Goal: Task Accomplishment & Management: Manage account settings

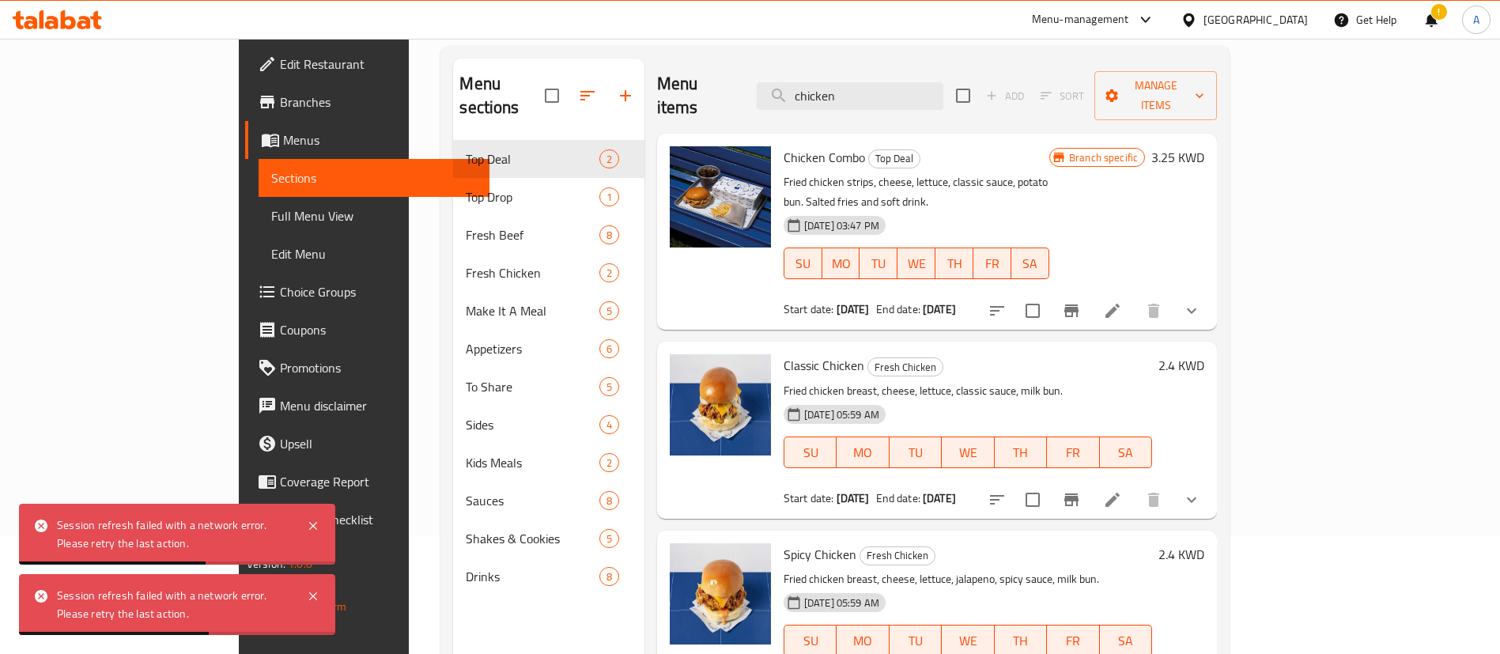
scroll to position [119, 0]
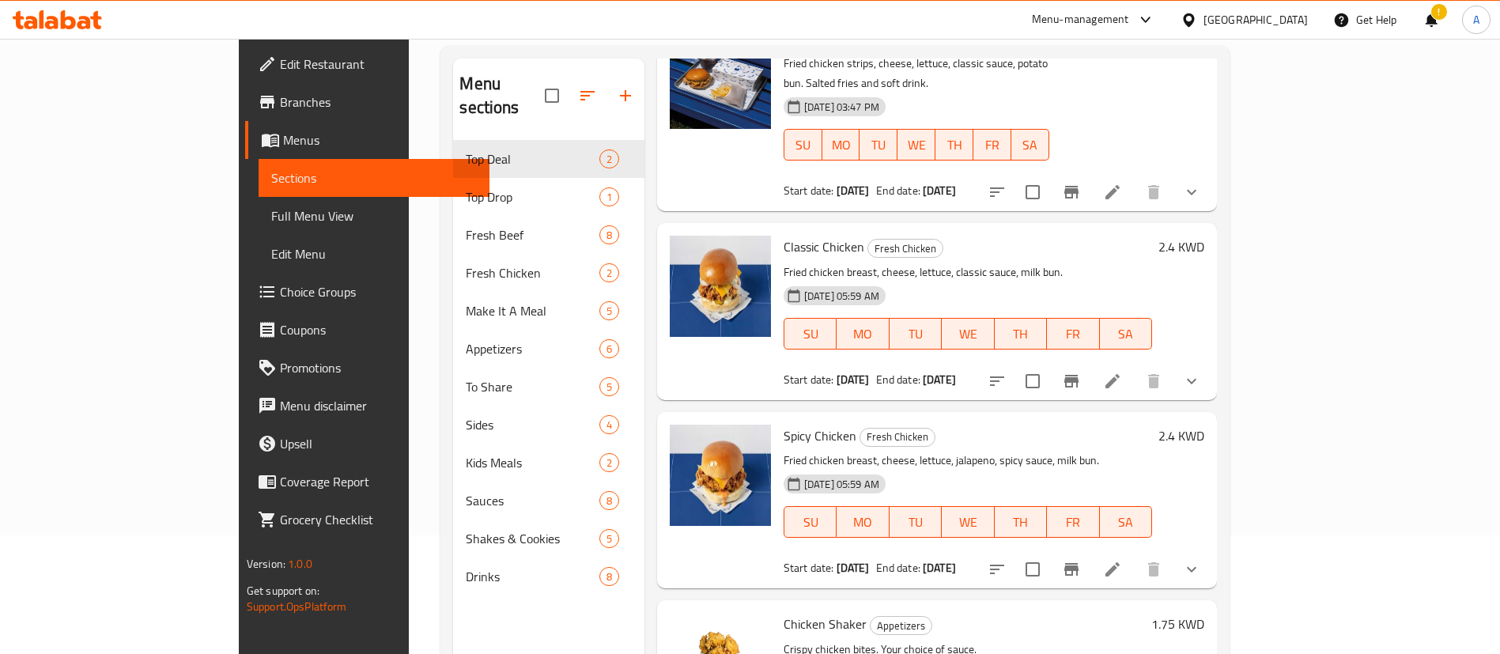
click at [1261, 118] on div "Home / Restaurants management / Menus / Sections Top Bun Open GrubTech import e…" at bounding box center [835, 338] width 852 height 837
click at [583, 62] on div "Menu sections" at bounding box center [548, 96] width 191 height 75
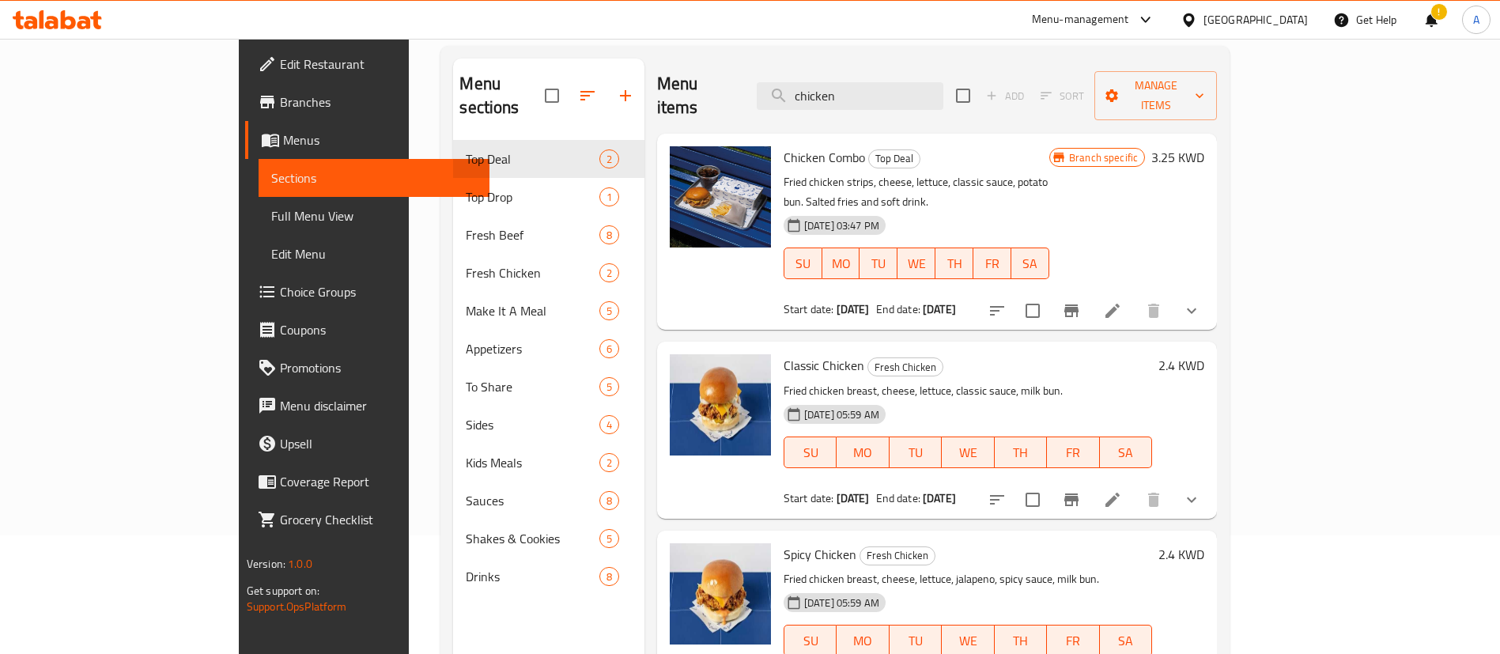
scroll to position [0, 0]
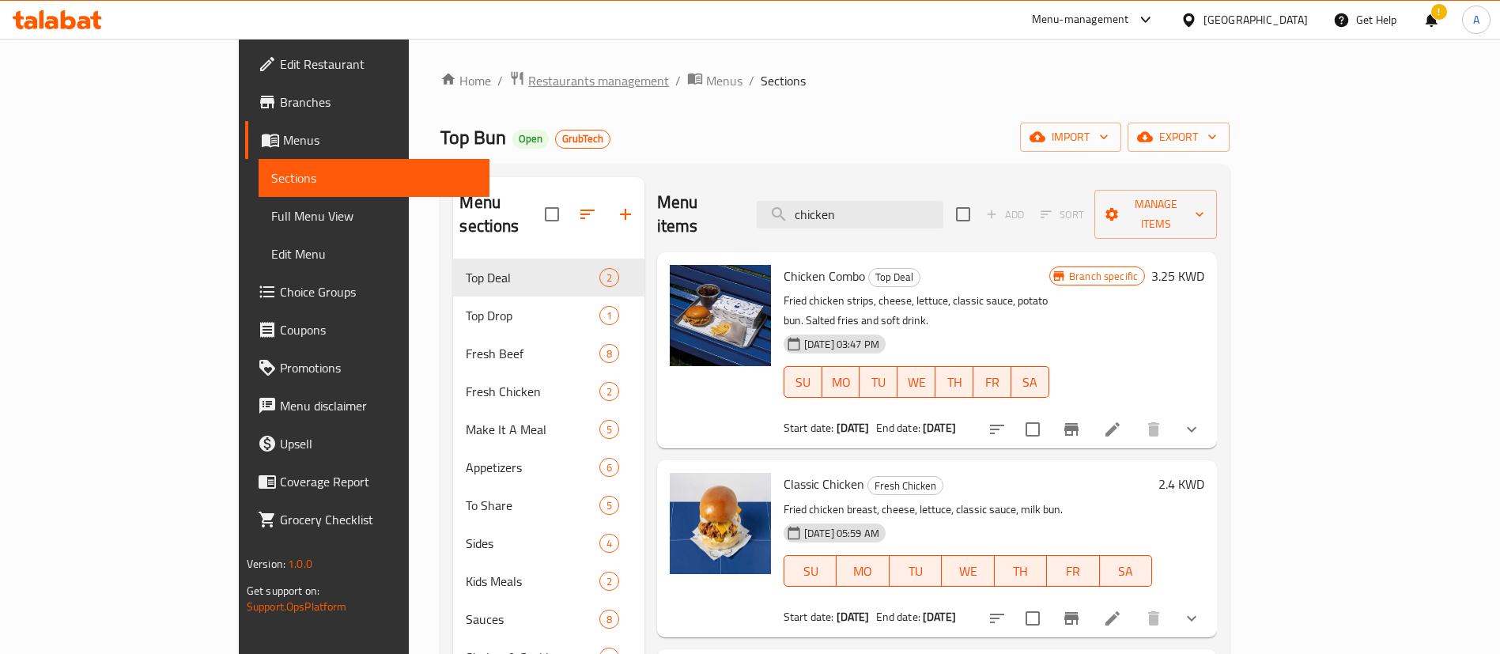
click at [528, 80] on span "Restaurants management" at bounding box center [598, 80] width 141 height 19
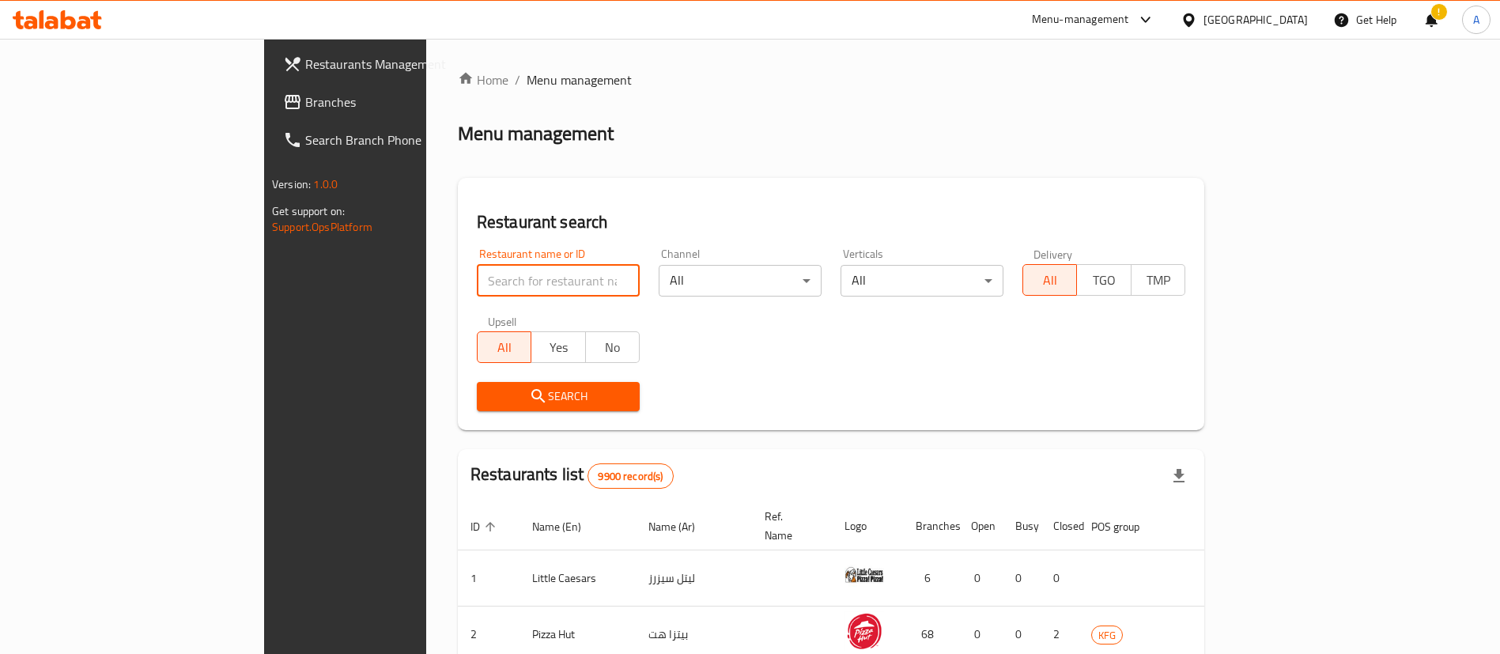
click at [520, 274] on input "search" at bounding box center [558, 281] width 163 height 32
type input "b"
click button "Search" at bounding box center [558, 396] width 163 height 29
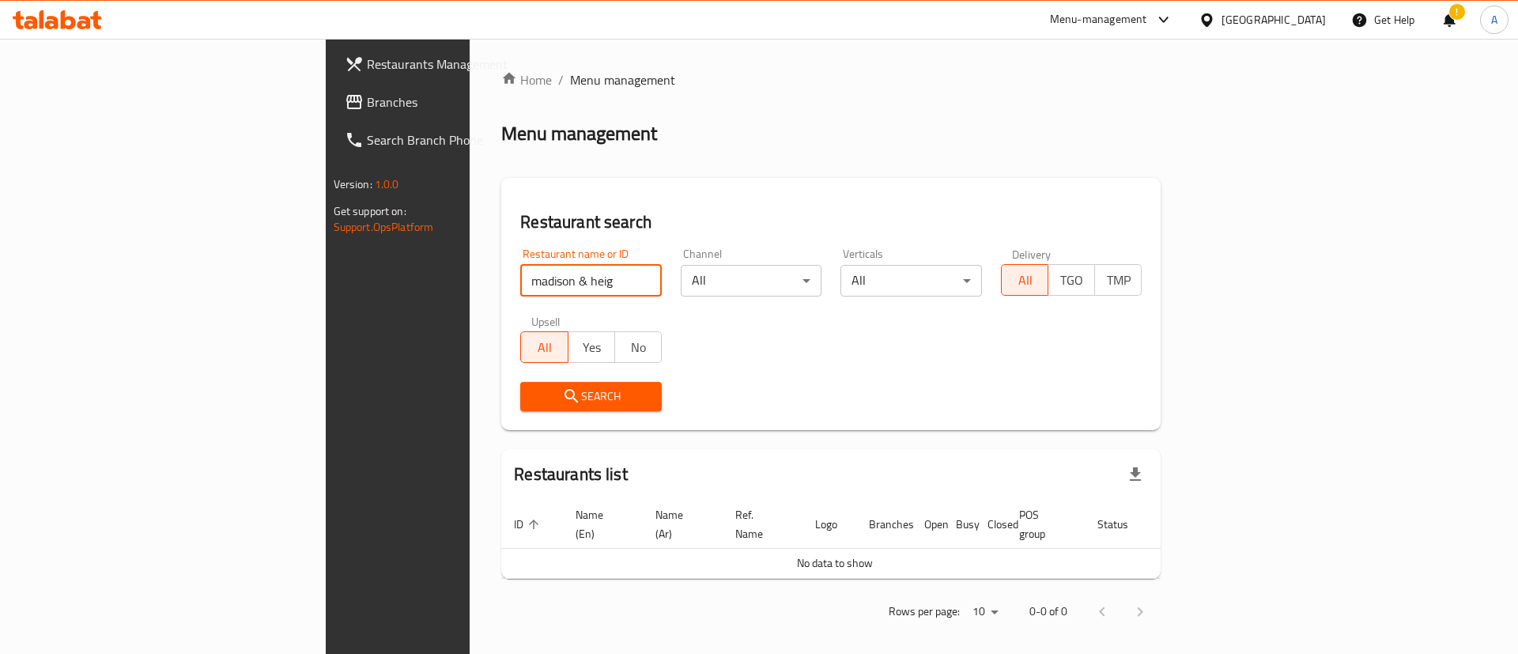
type input "madison & heig"
click button "Search" at bounding box center [591, 396] width 142 height 29
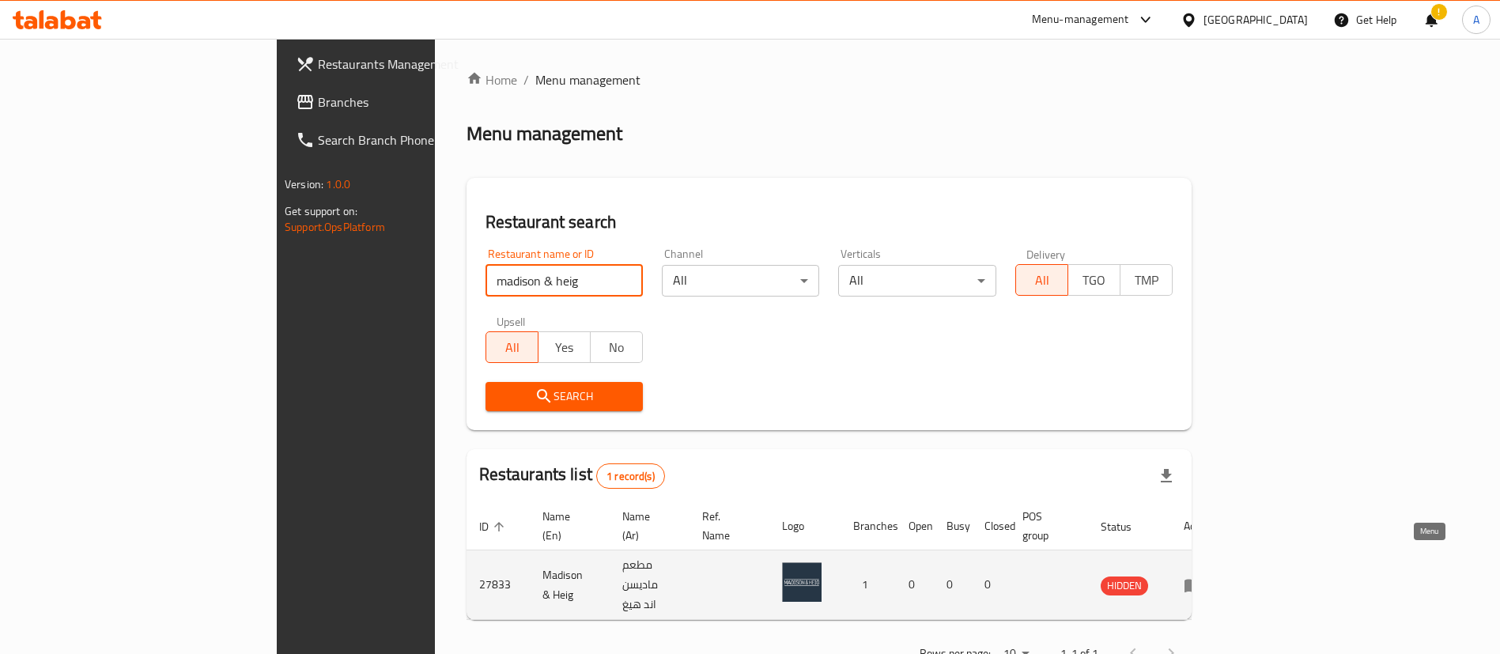
click at [1203, 576] on icon "enhanced table" at bounding box center [1193, 585] width 19 height 19
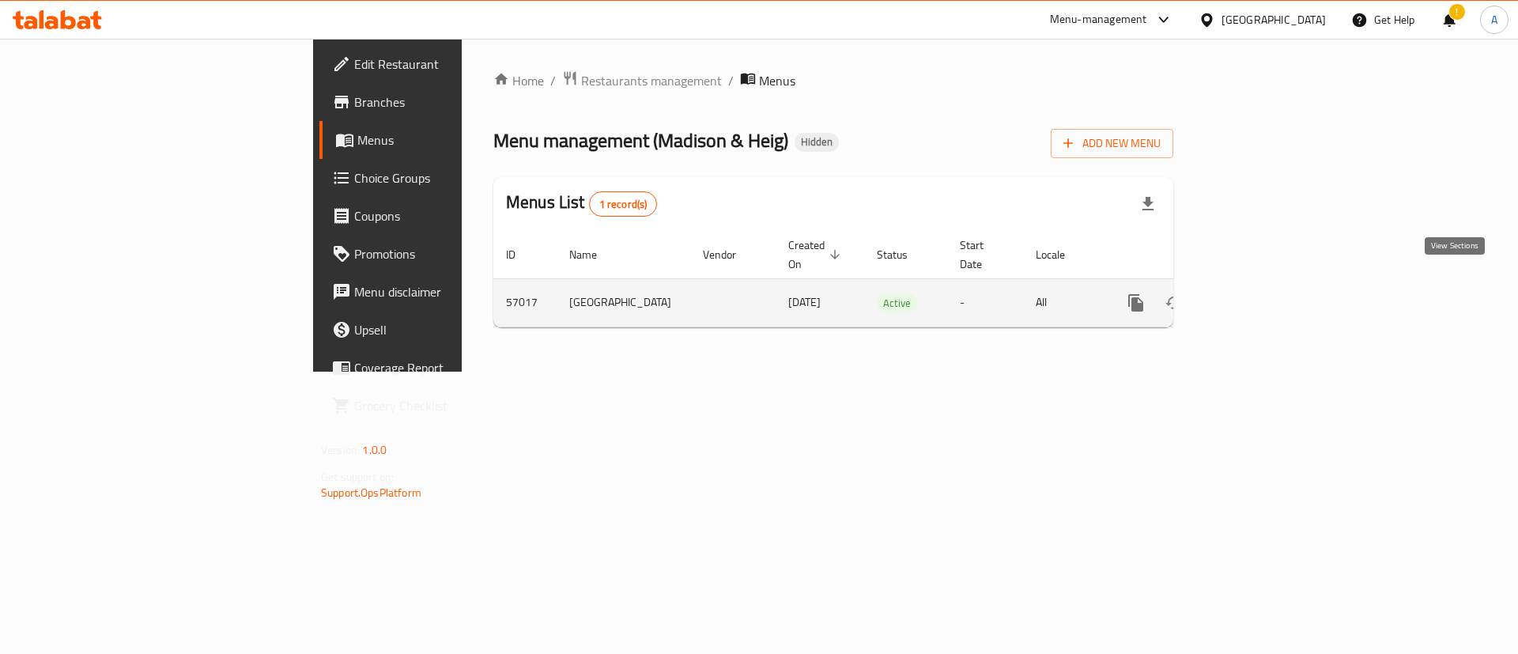
click at [1260, 293] on icon "enhanced table" at bounding box center [1250, 302] width 19 height 19
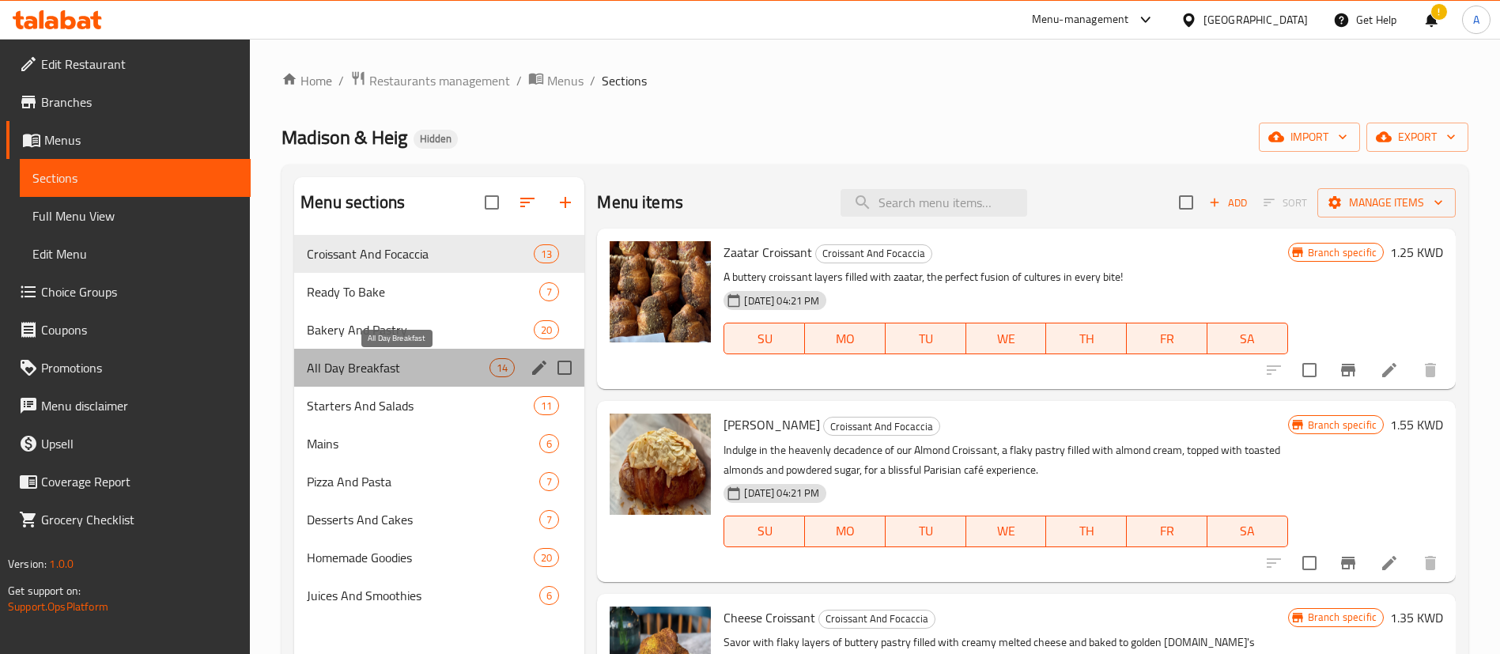
click at [426, 361] on span "All Day Breakfast" at bounding box center [398, 367] width 183 height 19
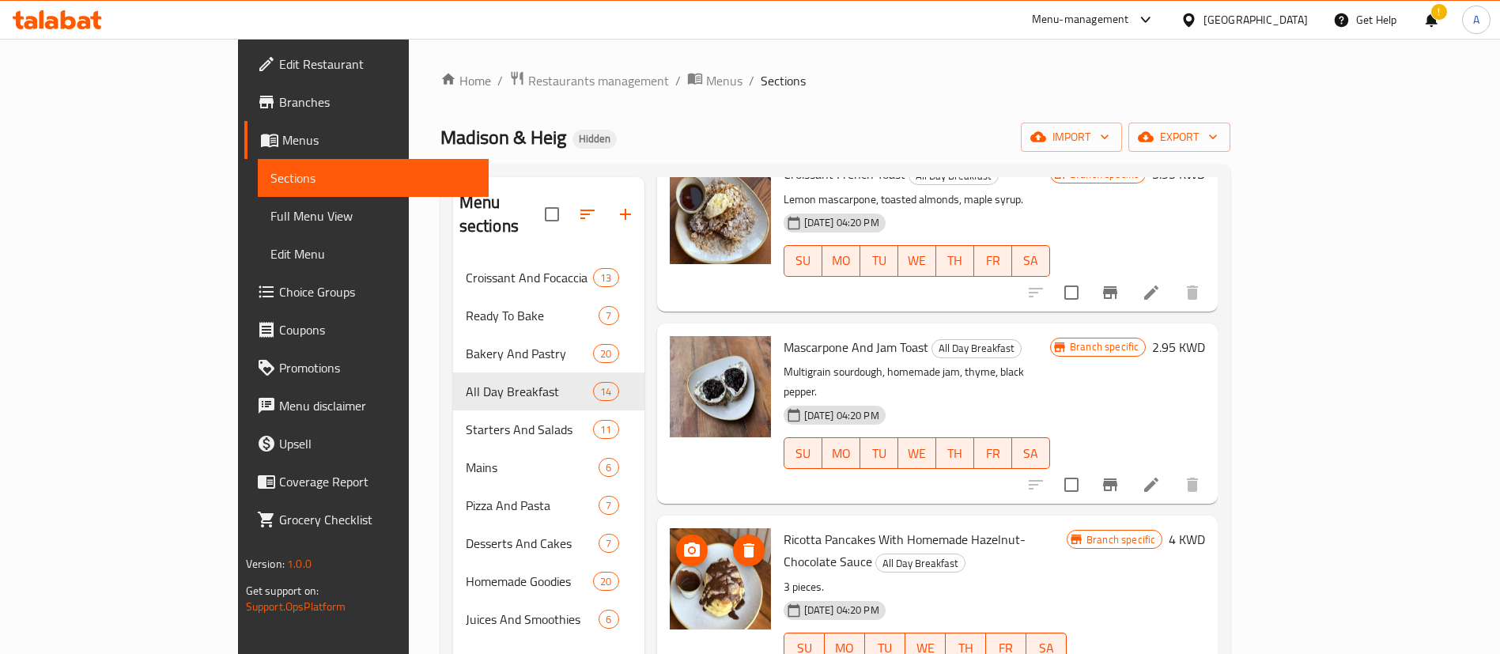
scroll to position [1006, 0]
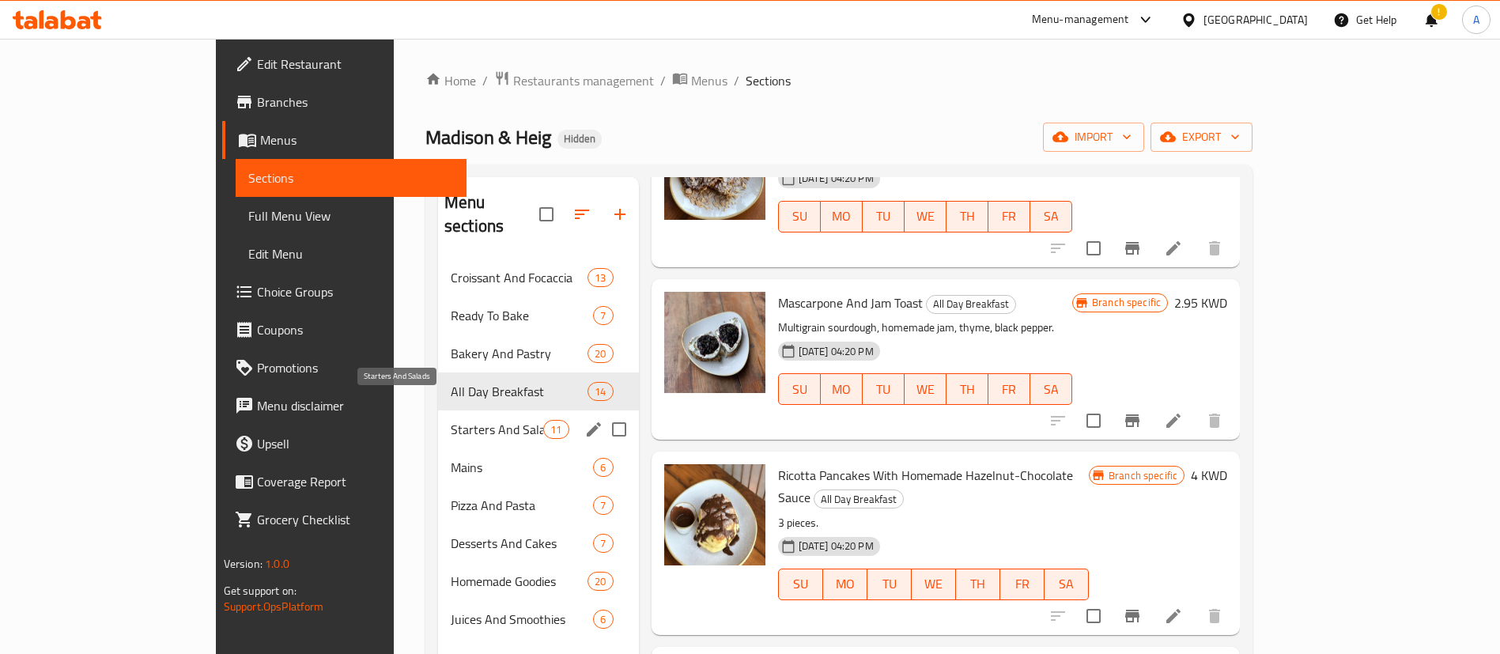
click at [451, 420] on span "Starters And Salads" at bounding box center [497, 429] width 93 height 19
